Goal: Task Accomplishment & Management: Manage account settings

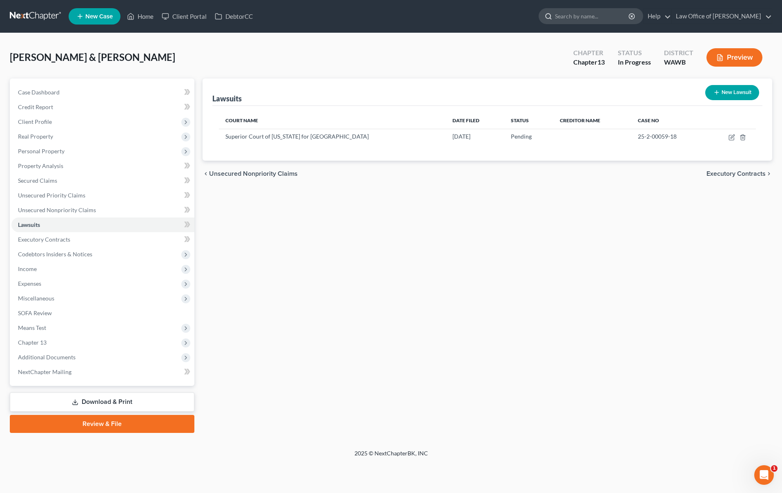
click at [587, 16] on input "search" at bounding box center [592, 16] width 75 height 15
type input "[PERSON_NAME]"
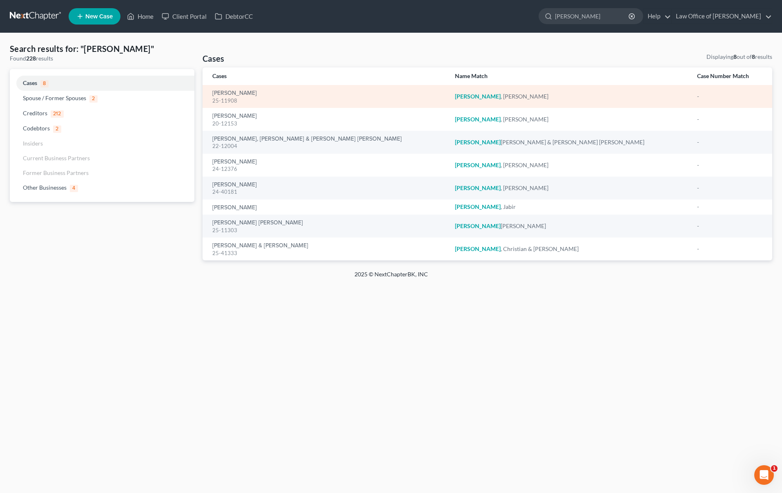
click at [246, 97] on div "25-11908" at bounding box center [327, 101] width 230 height 8
click at [244, 91] on link "[PERSON_NAME]" at bounding box center [234, 93] width 45 height 6
select select "6"
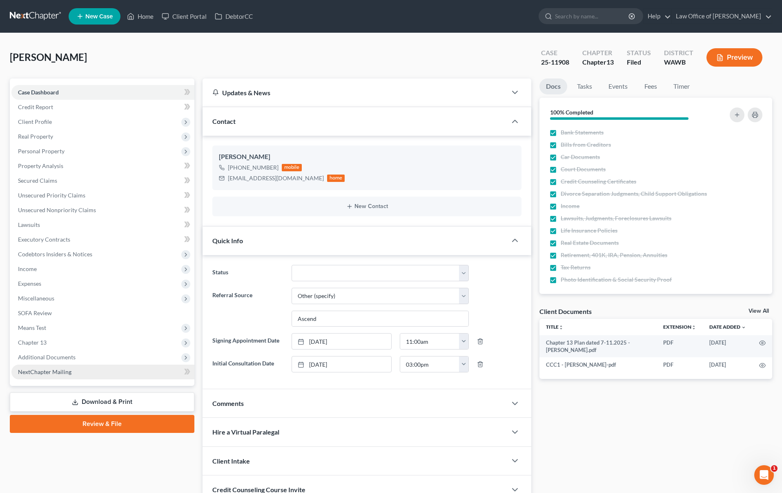
click at [143, 365] on link "NextChapter Mailing" at bounding box center [102, 371] width 183 height 15
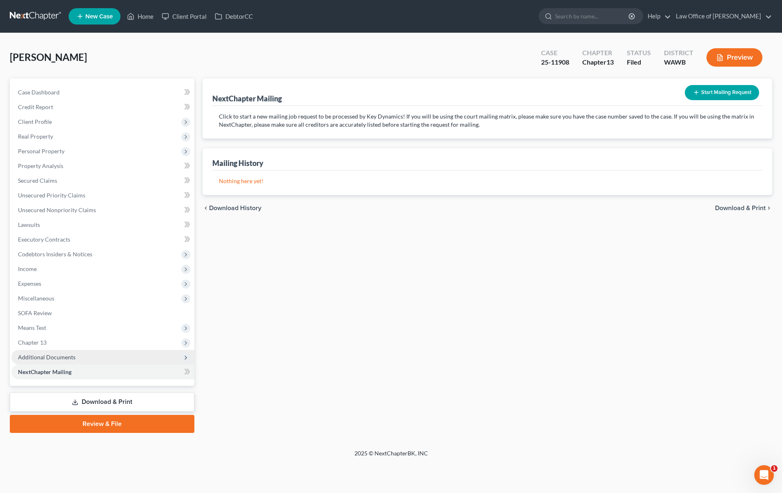
click at [142, 355] on span "Additional Documents" at bounding box center [102, 357] width 183 height 15
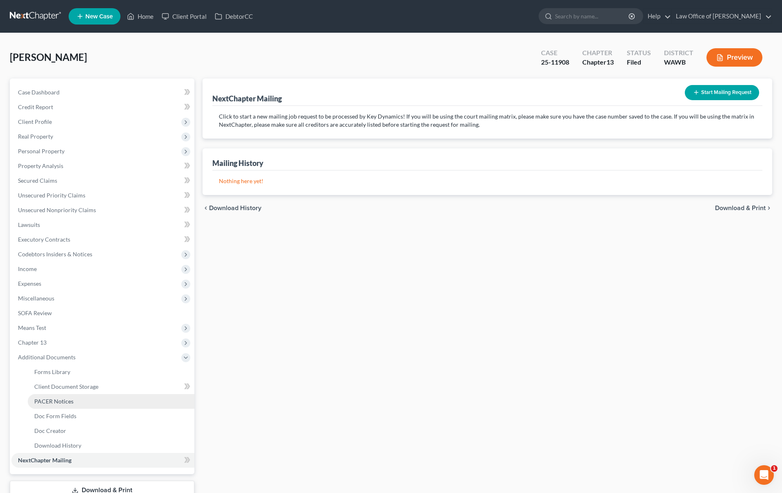
click at [121, 406] on link "PACER Notices" at bounding box center [111, 401] width 167 height 15
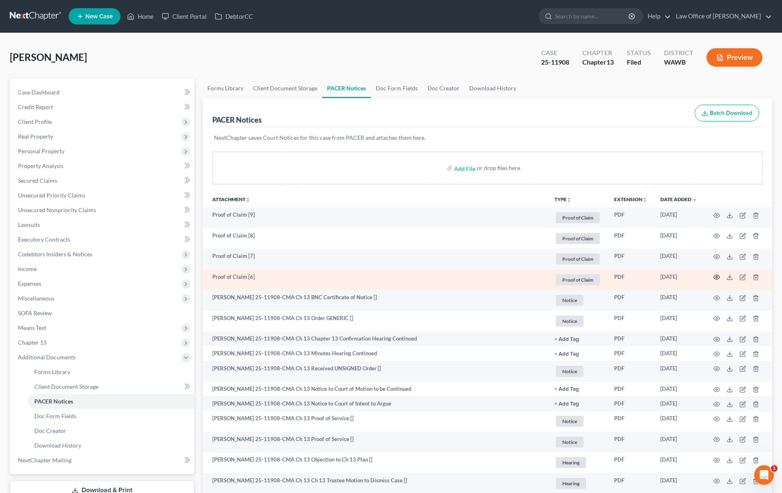
click at [717, 279] on icon "button" at bounding box center [717, 277] width 7 height 7
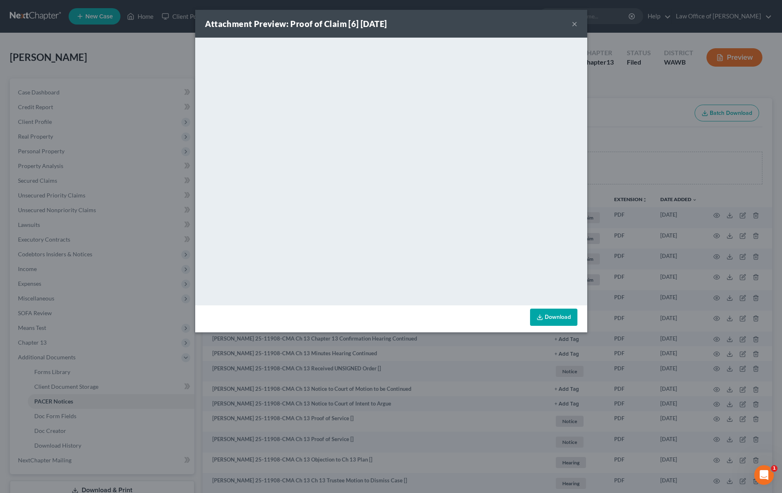
click at [695, 276] on div "Attachment Preview: Proof of Claim [6] [DATE] × <object ng-attr-data='[URL][DOM…" at bounding box center [391, 246] width 782 height 493
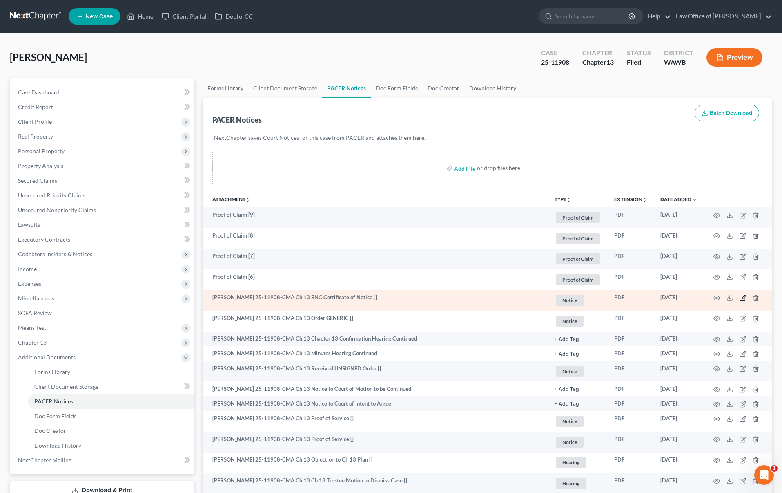
click at [742, 296] on icon "button" at bounding box center [742, 298] width 5 height 5
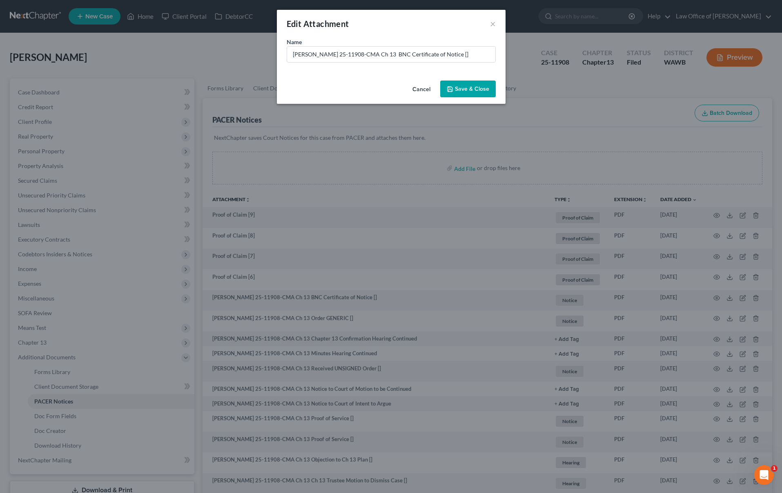
click at [422, 88] on button "Cancel" at bounding box center [421, 89] width 31 height 16
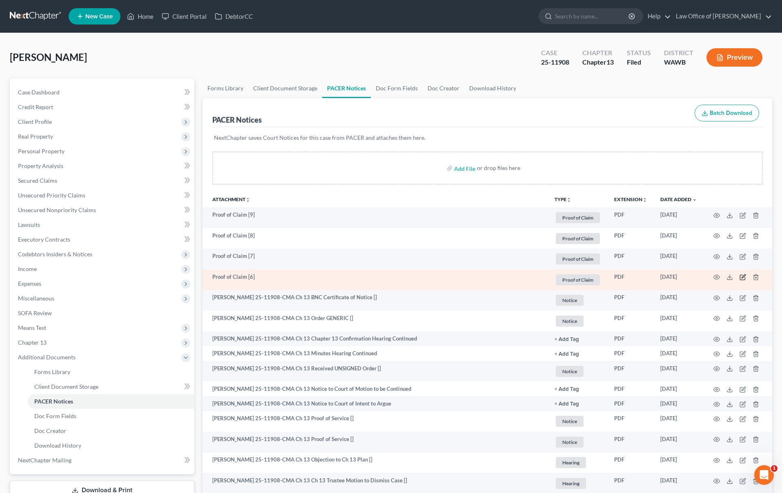
click at [743, 276] on icon "button" at bounding box center [743, 277] width 7 height 7
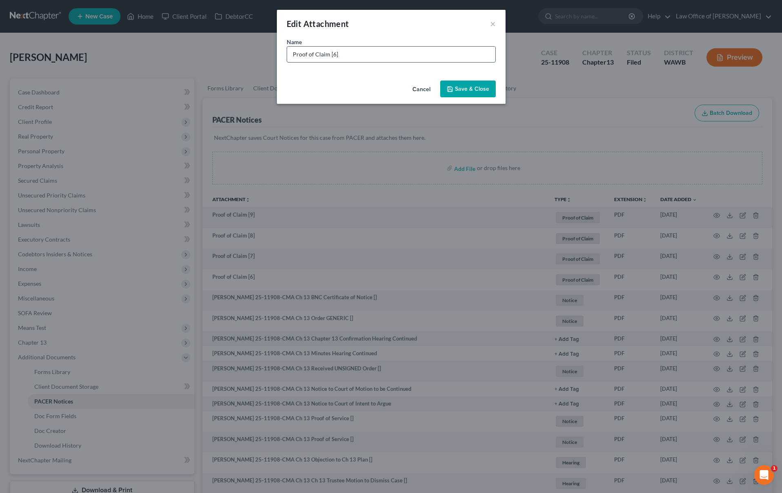
click at [399, 53] on input "Proof of Claim [6]" at bounding box center [391, 55] width 208 height 16
type input "Proof of Claim [6] - 2021 Toyota"
click at [475, 89] on span "Save & Close" at bounding box center [472, 88] width 34 height 7
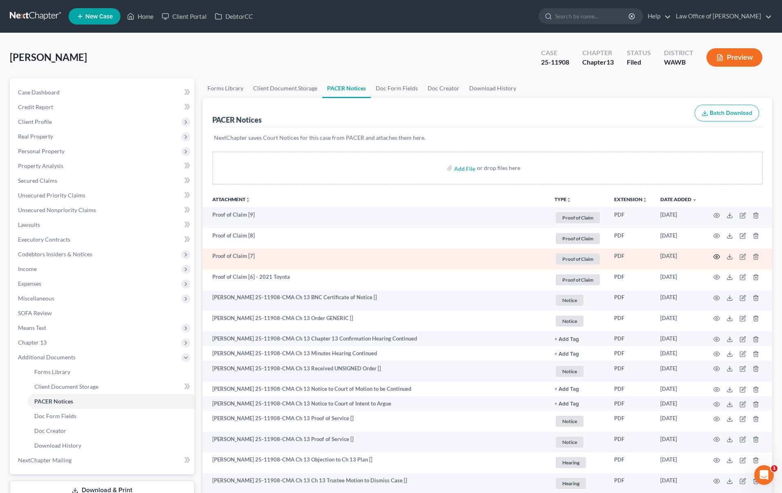
click at [717, 256] on circle "button" at bounding box center [717, 257] width 2 height 2
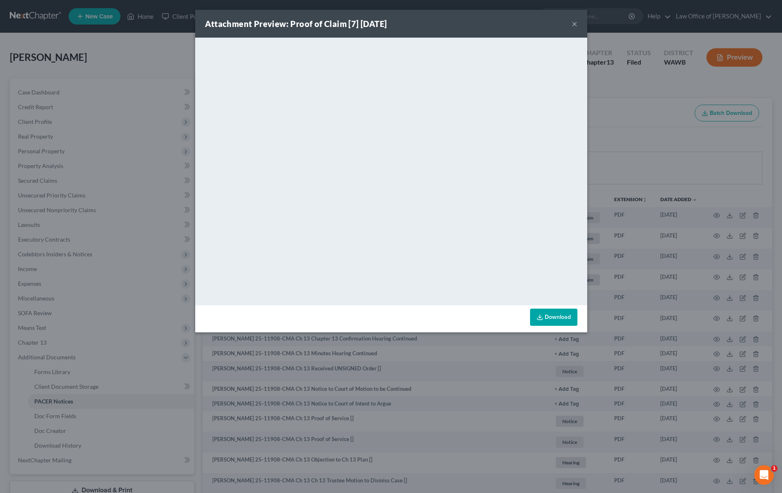
click at [698, 265] on div "Attachment Preview: Proof of Claim [7] [DATE] × <object ng-attr-data='[URL][DOM…" at bounding box center [391, 246] width 782 height 493
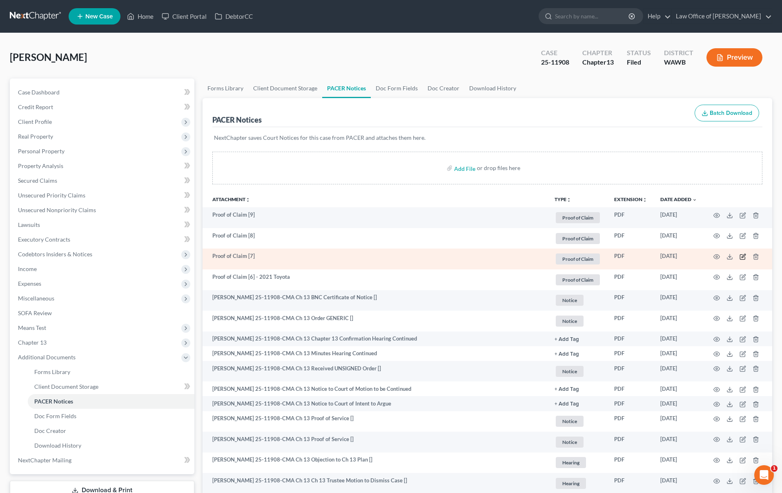
click at [743, 254] on icon "button" at bounding box center [743, 256] width 7 height 7
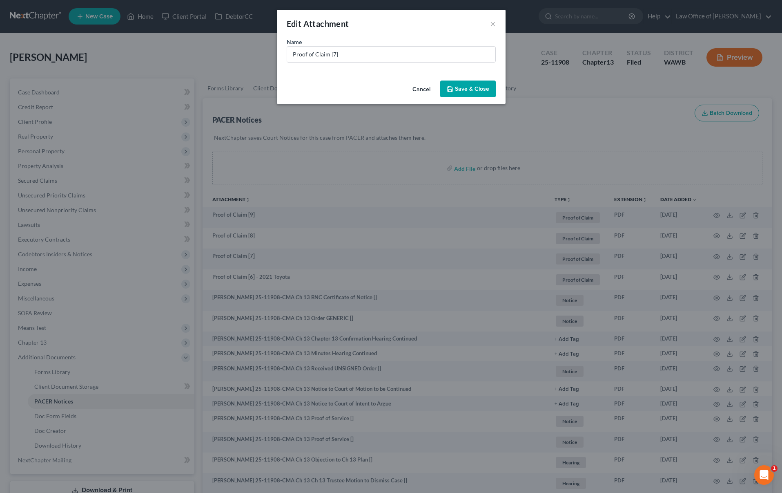
click at [355, 63] on div "Name * Proof of Claim [7]" at bounding box center [391, 58] width 229 height 40
click at [355, 56] on input "Proof of Claim [7]" at bounding box center [391, 55] width 208 height 16
type input "Proof of Claim [7] - Hyundai Lease"
click at [462, 84] on button "Save & Close" at bounding box center [468, 88] width 56 height 17
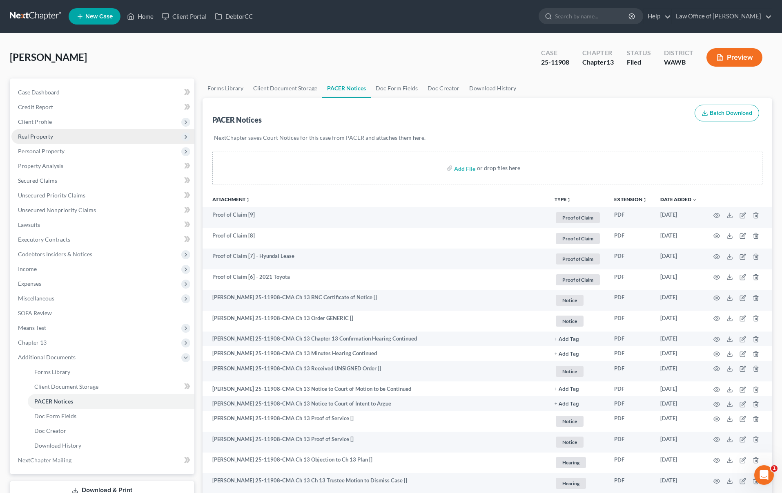
click at [91, 136] on span "Real Property" at bounding box center [102, 136] width 183 height 15
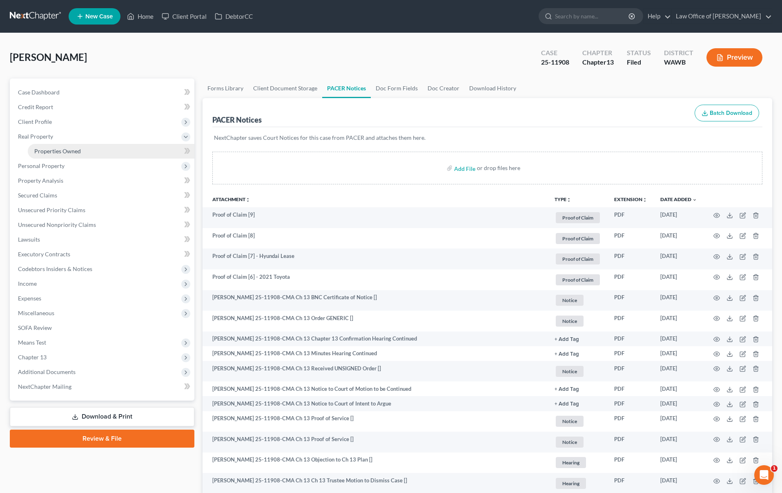
click at [88, 151] on link "Properties Owned" at bounding box center [111, 151] width 167 height 15
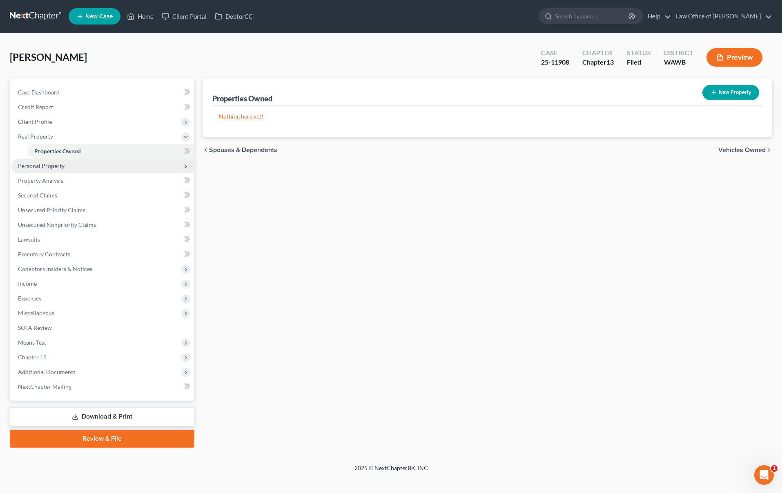
click at [77, 165] on span "Personal Property" at bounding box center [102, 165] width 183 height 15
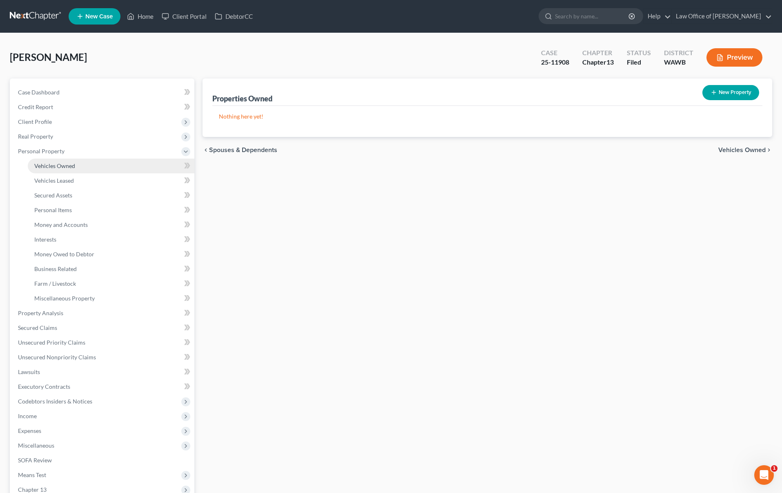
click at [75, 165] on link "Vehicles Owned" at bounding box center [111, 165] width 167 height 15
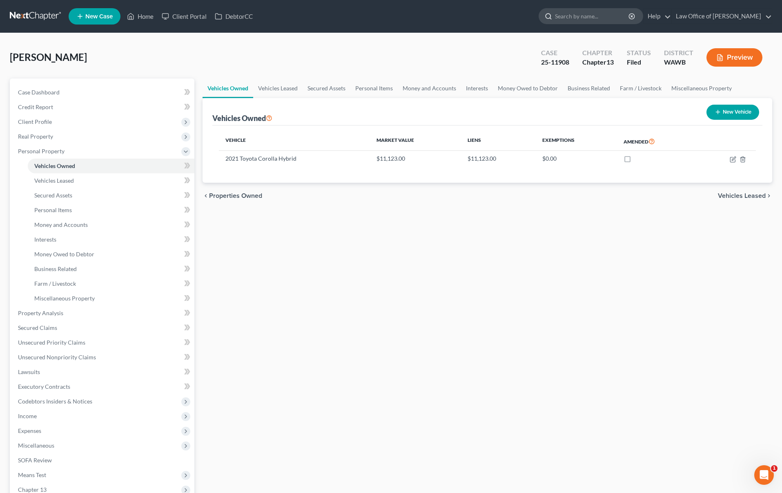
click at [612, 20] on input "search" at bounding box center [592, 16] width 75 height 15
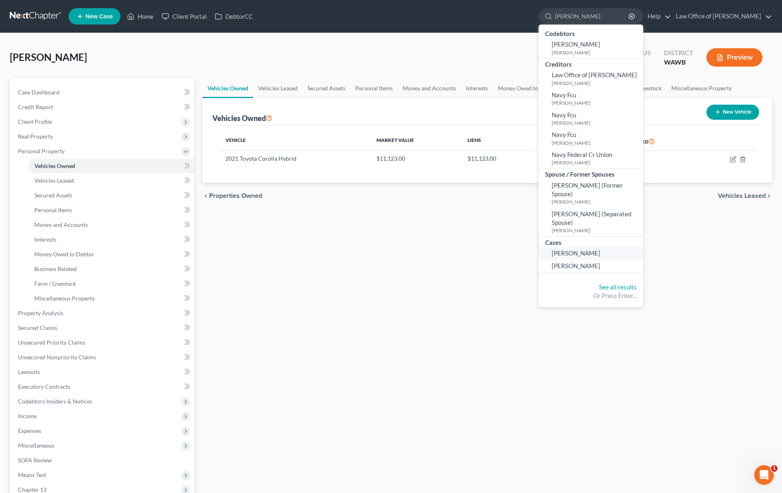
type input "[PERSON_NAME]"
click at [600, 249] on span "[PERSON_NAME]" at bounding box center [576, 252] width 49 height 7
select select "6"
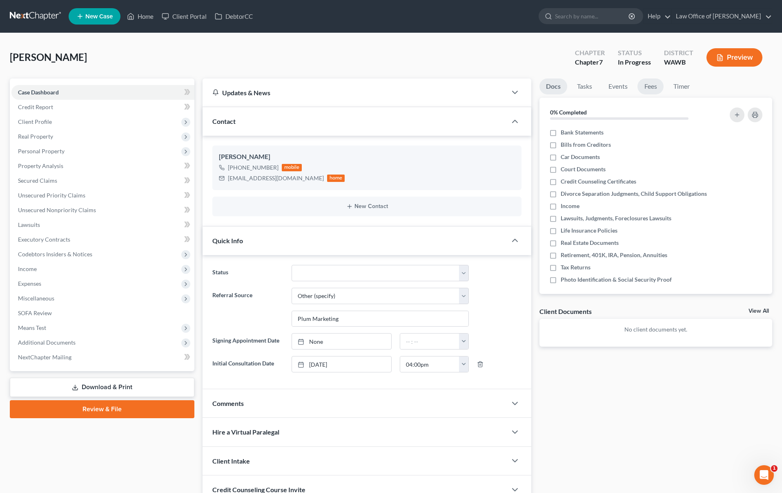
click at [643, 78] on link "Fees" at bounding box center [651, 86] width 26 height 16
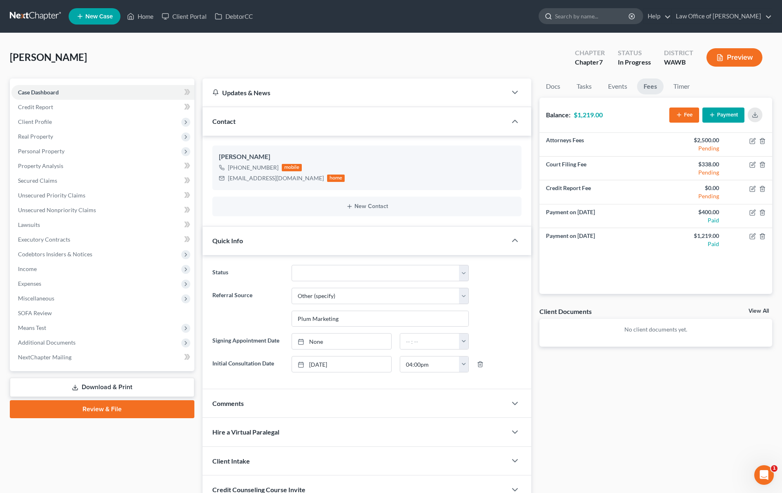
click at [628, 11] on input "search" at bounding box center [592, 16] width 75 height 15
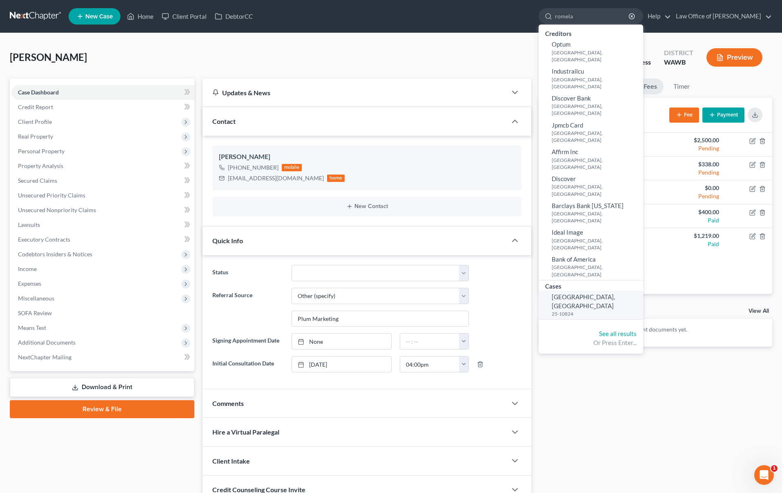
type input "romela"
click at [613, 293] on span "[GEOGRAPHIC_DATA], [GEOGRAPHIC_DATA]" at bounding box center [583, 301] width 63 height 16
select select "6"
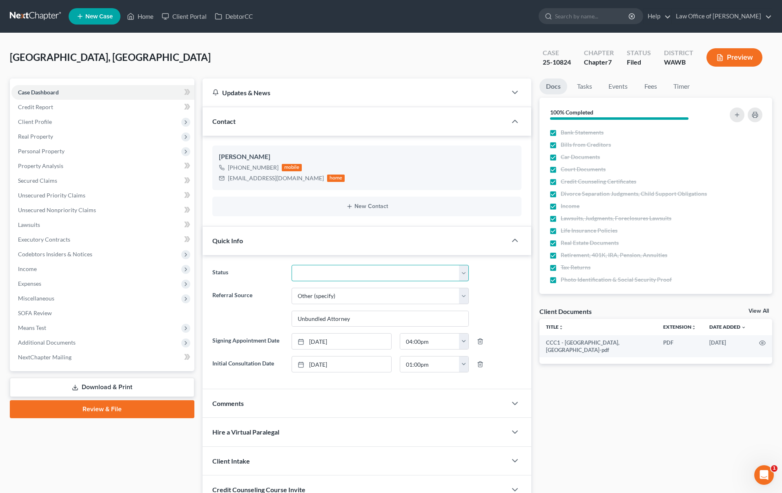
click at [333, 276] on select "Completed Discharged Dismissed Filed In Progress Lead Lost Lead Plan Confirmed …" at bounding box center [380, 273] width 177 height 16
select select "1"
click at [292, 265] on select "Completed Discharged Dismissed Filed In Progress Lead Lost Lead Plan Confirmed …" at bounding box center [380, 273] width 177 height 16
click at [582, 89] on link "Tasks" at bounding box center [585, 86] width 28 height 16
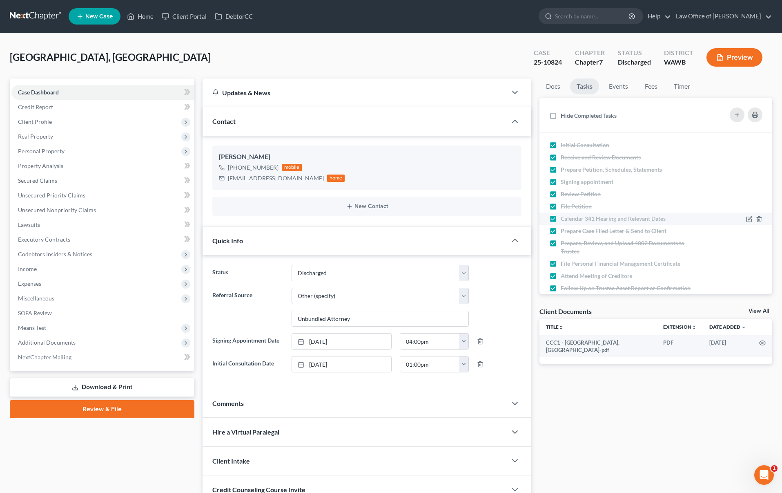
scroll to position [54, 0]
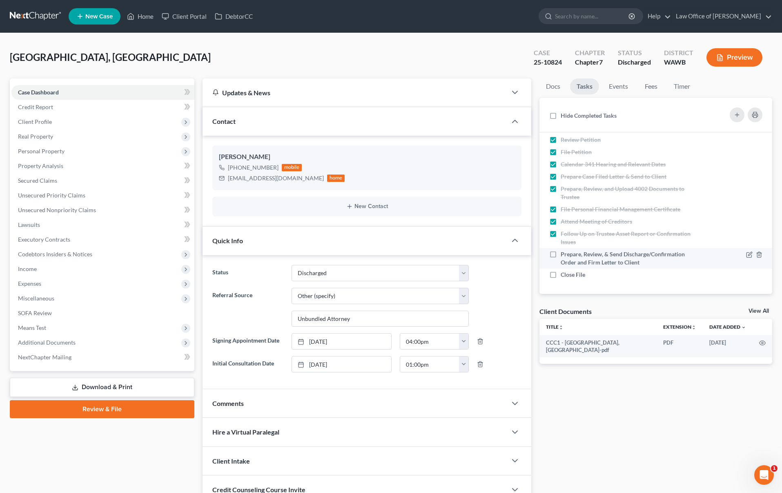
click at [561, 257] on label "Prepare, Review, & Send Discharge/Confirmation Order and Firm Letter to Client" at bounding box center [629, 258] width 136 height 16
click at [564, 255] on input "Prepare, Review, & Send Discharge/Confirmation Order and Firm Letter to Client" at bounding box center [566, 252] width 5 height 5
checkbox input "true"
click at [561, 275] on label "Close File" at bounding box center [576, 274] width 31 height 8
click at [564, 275] on input "Close File" at bounding box center [566, 272] width 5 height 5
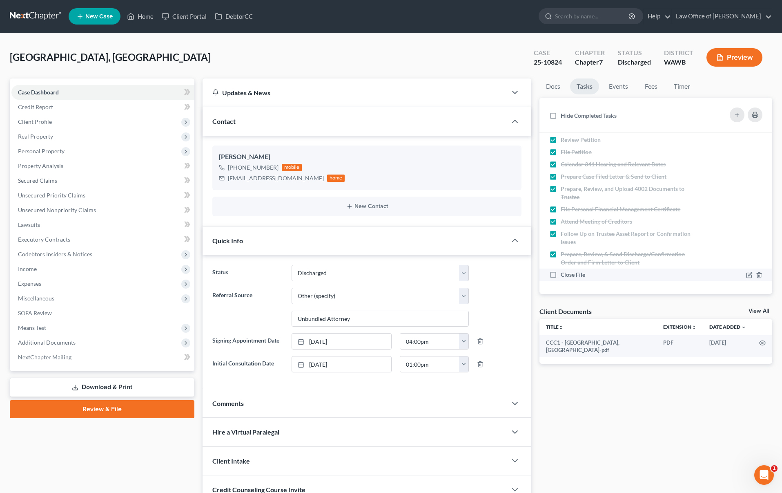
checkbox input "true"
click at [579, 16] on input "search" at bounding box center [592, 16] width 75 height 15
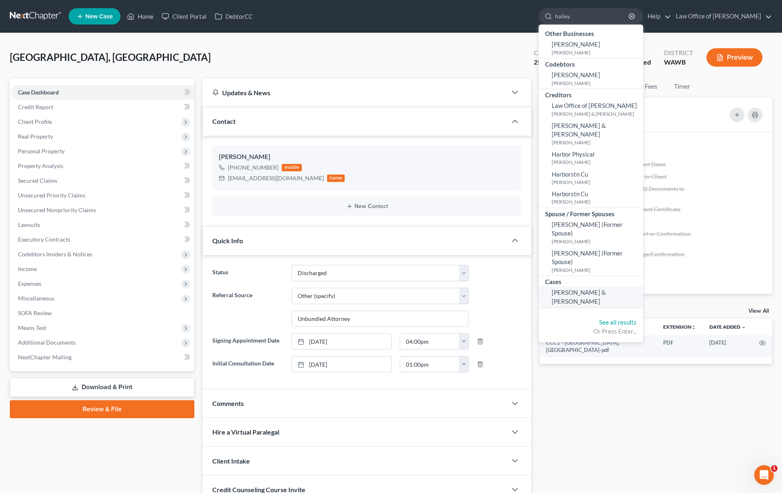
type input "hailey"
click at [607, 286] on link "[PERSON_NAME] & [PERSON_NAME]" at bounding box center [591, 297] width 105 height 22
select select "6"
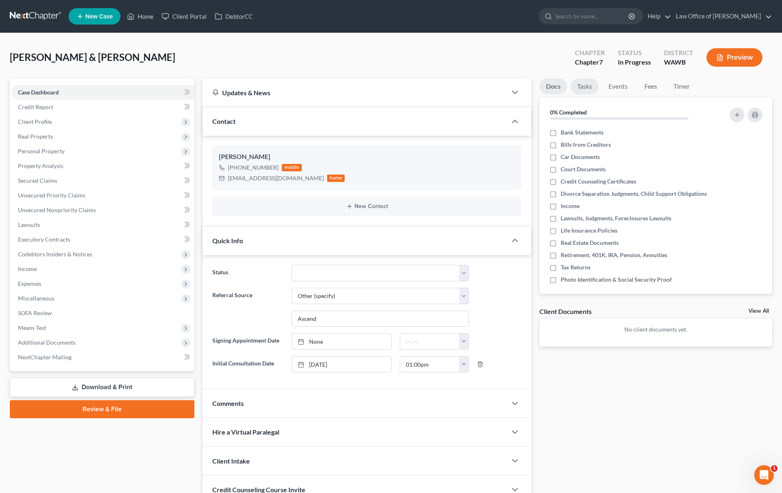
click at [585, 92] on link "Tasks" at bounding box center [585, 86] width 28 height 16
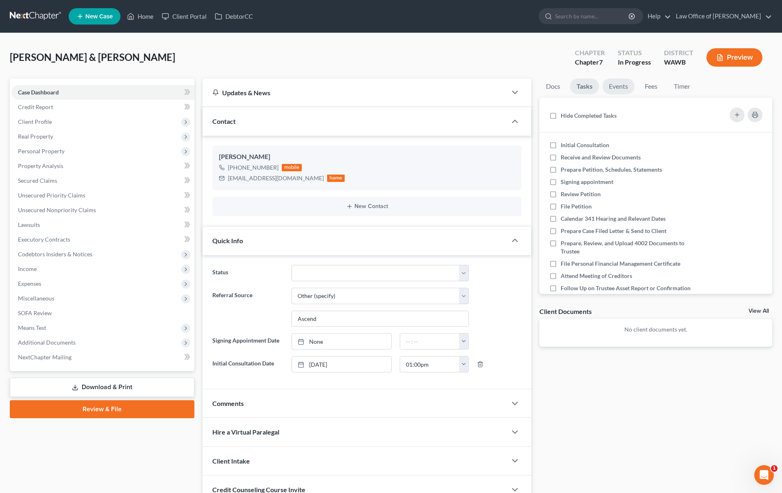
click at [612, 92] on link "Events" at bounding box center [619, 86] width 32 height 16
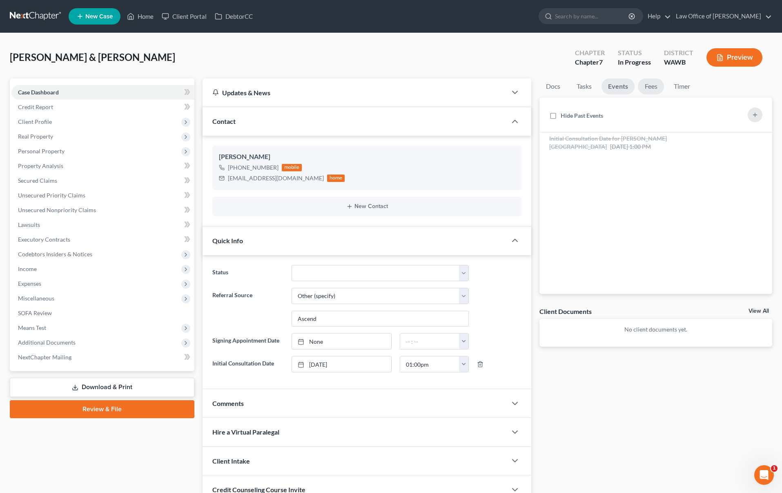
click at [641, 89] on link "Fees" at bounding box center [651, 86] width 26 height 16
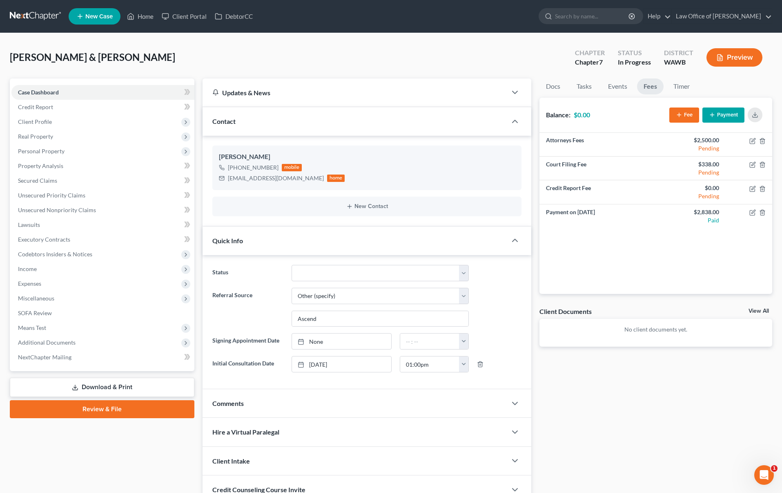
click at [612, 7] on ul "New Case Home Client Portal DebtorCC - No Result - See all results Or Press Ent…" at bounding box center [421, 16] width 704 height 21
click at [609, 16] on input "search" at bounding box center [592, 16] width 75 height 15
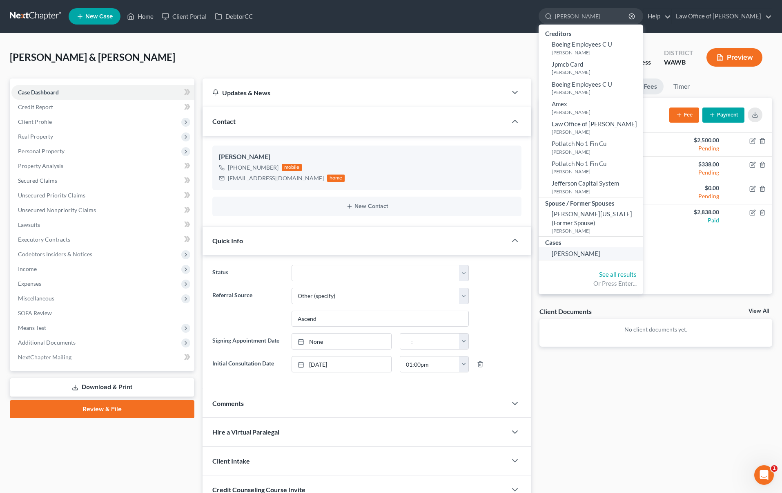
type input "[PERSON_NAME]"
click at [600, 259] on link "[PERSON_NAME]" at bounding box center [591, 253] width 105 height 13
select select "6"
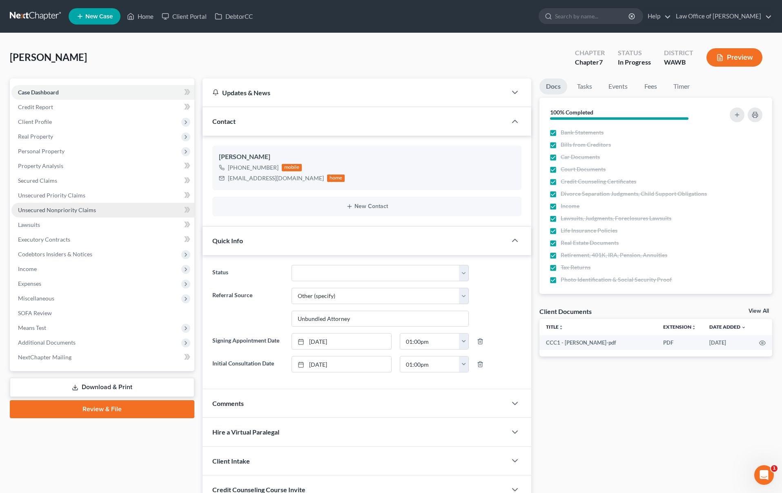
click at [74, 206] on span "Unsecured Nonpriority Claims" at bounding box center [57, 209] width 78 height 7
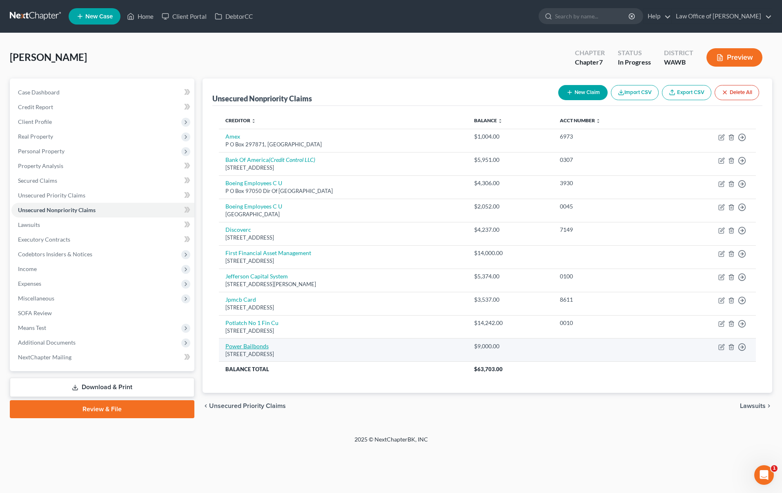
click at [260, 344] on link "Power Bailbonds" at bounding box center [246, 345] width 43 height 7
select select "0"
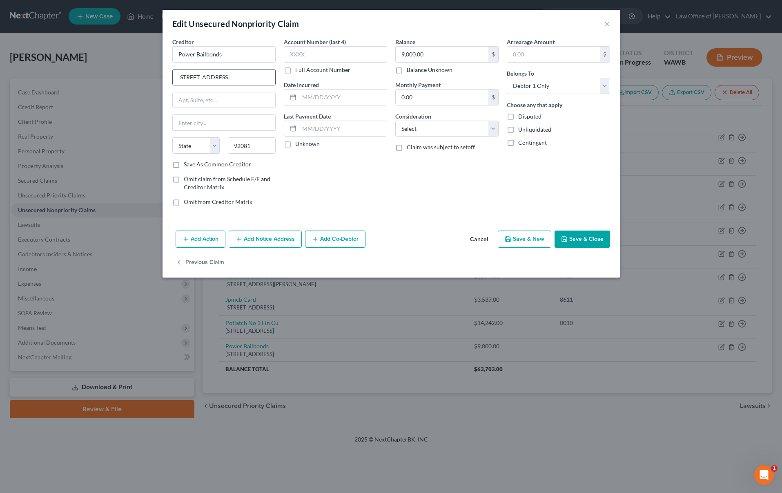
click at [242, 79] on input "[STREET_ADDRESS]" at bounding box center [224, 77] width 103 height 16
drag, startPoint x: 236, startPoint y: 76, endPoint x: 107, endPoint y: 71, distance: 129.2
click at [107, 71] on div "Edit Unsecured Nonpriority Claim × Creditor * Power Bailbonds [GEOGRAPHIC_DATA]…" at bounding box center [391, 246] width 782 height 493
type input "c/o Awa Collections"
type input "PO Box 6605"
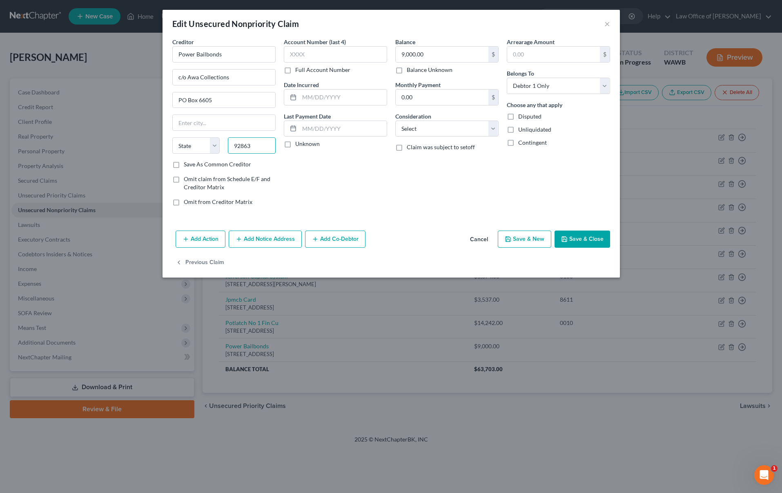
type input "92863"
type input "Orange"
select select "4"
click at [432, 56] on input "9,000.00" at bounding box center [442, 55] width 93 height 16
type input "8,881"
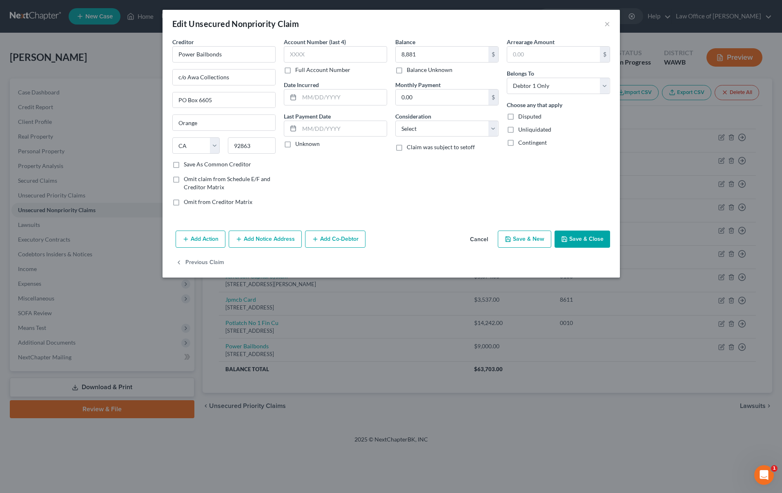
click at [584, 237] on button "Save & Close" at bounding box center [583, 238] width 56 height 17
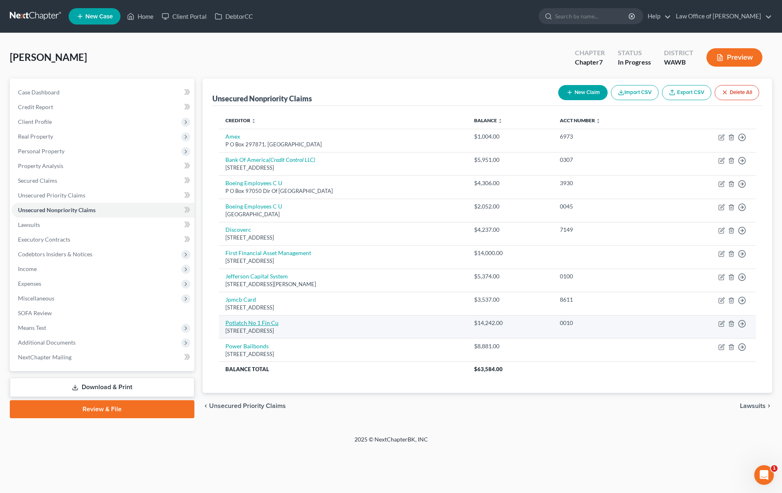
click at [267, 321] on link "Potlatch No 1 Fin Cu" at bounding box center [251, 322] width 53 height 7
select select "13"
select select "0"
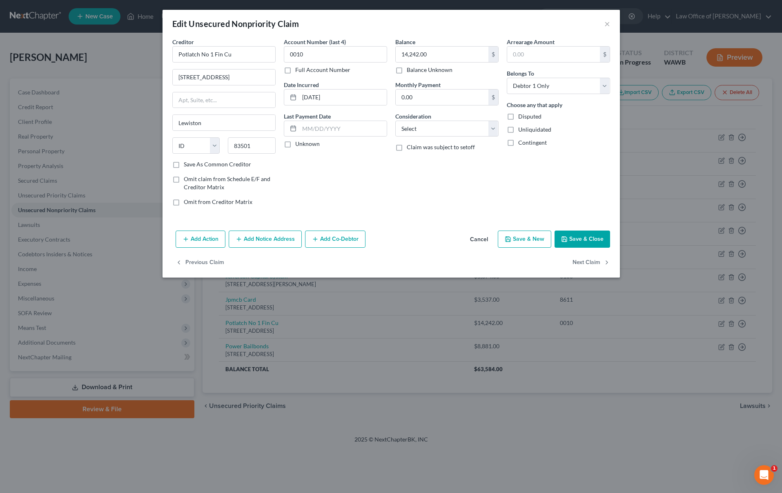
click at [273, 242] on button "Add Notice Address" at bounding box center [265, 238] width 73 height 17
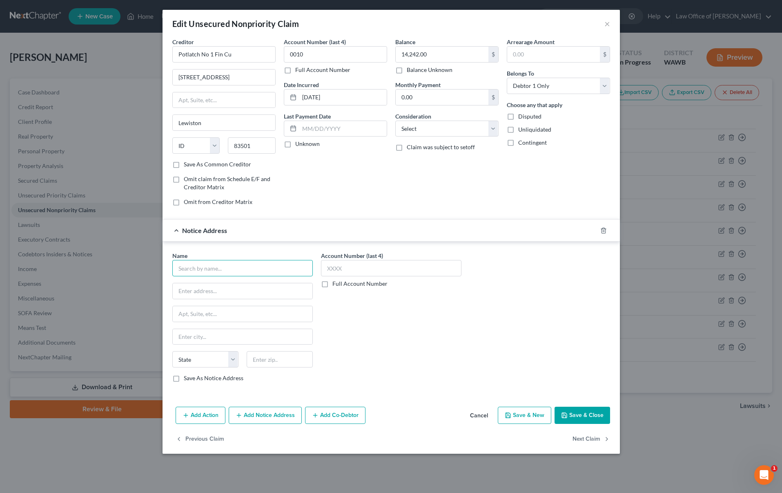
click at [224, 264] on input "text" at bounding box center [242, 268] width 141 height 16
type input "Triverity Inc"
type input "[STREET_ADDRESS]"
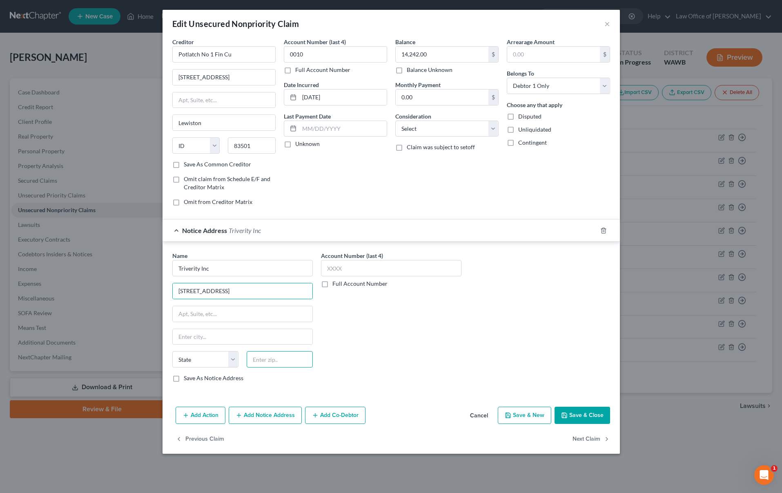
click at [284, 359] on input "text" at bounding box center [280, 359] width 66 height 16
type input "55092"
type input "[US_STATE]"
select select "24"
click at [575, 411] on button "Save & Close" at bounding box center [583, 414] width 56 height 17
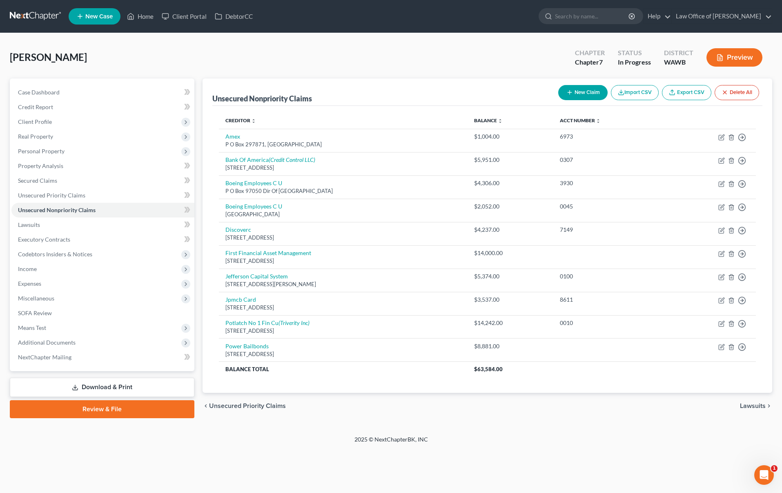
click at [38, 18] on link at bounding box center [36, 16] width 52 height 15
